Goal: Find specific page/section: Find specific page/section

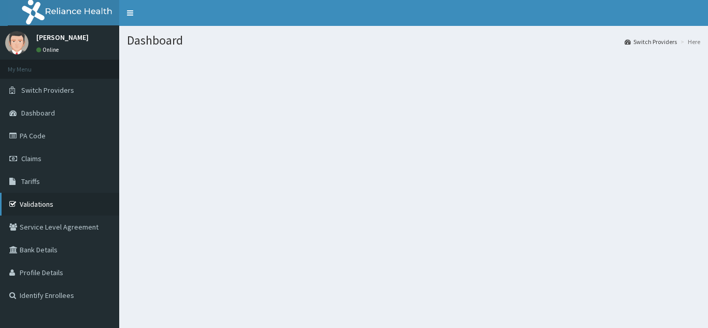
click at [38, 201] on link "Validations" at bounding box center [59, 204] width 119 height 23
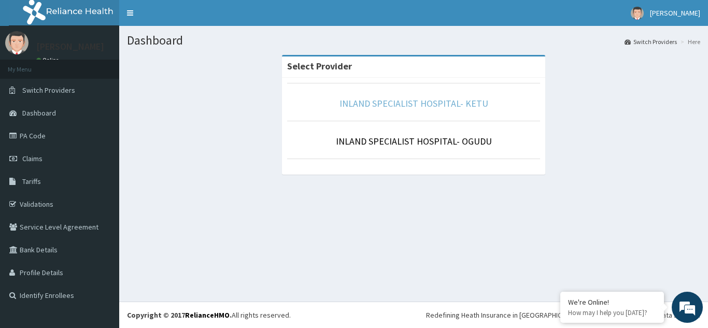
click at [411, 104] on link "INLAND SPECIALIST HOSPITAL- KETU" at bounding box center [414, 103] width 149 height 12
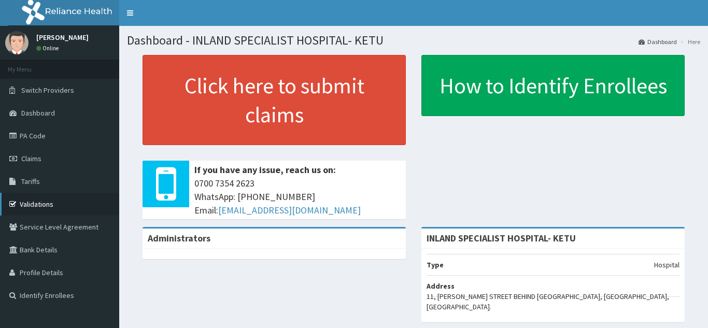
click at [25, 207] on link "Validations" at bounding box center [59, 204] width 119 height 23
